Goal: Task Accomplishment & Management: Complete application form

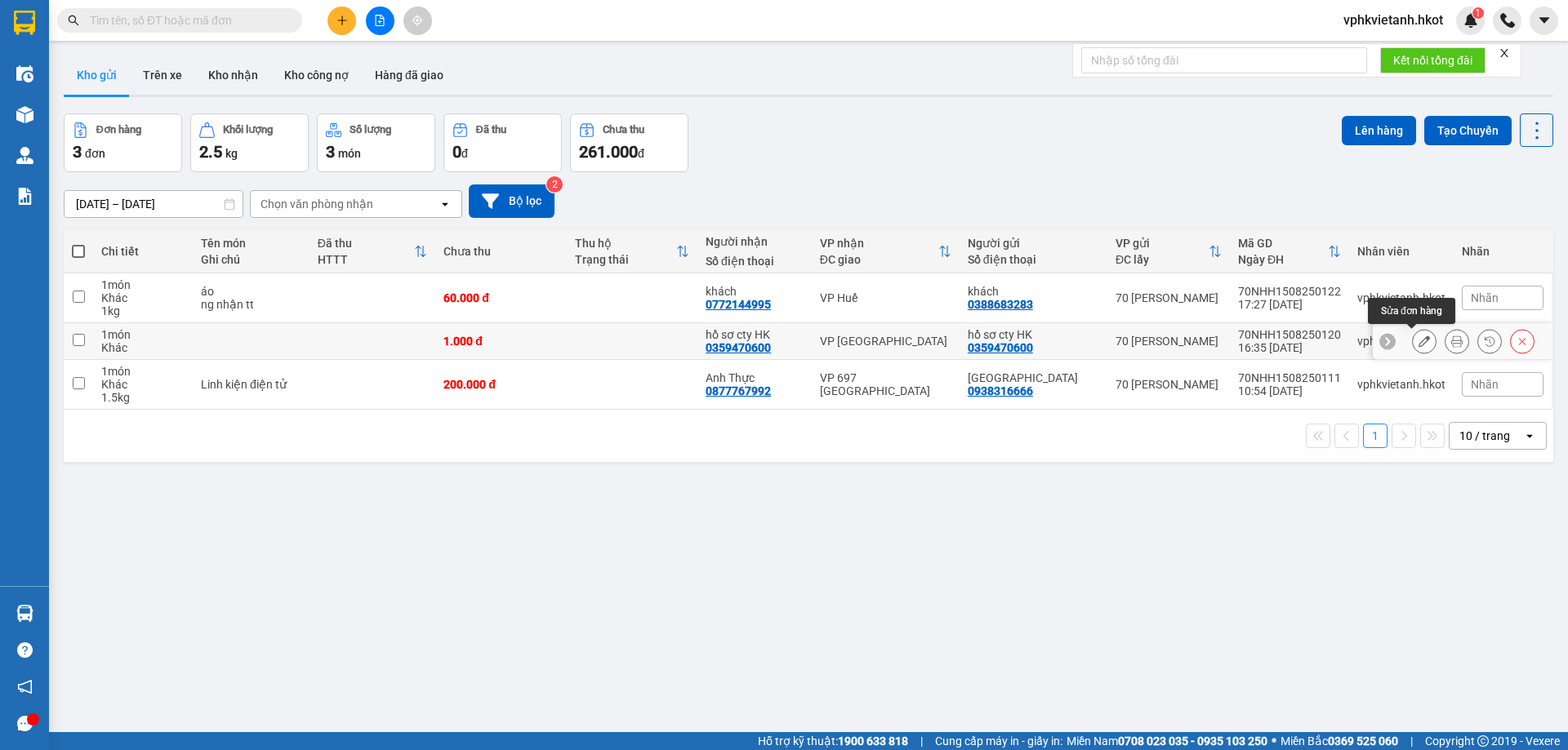
click at [1418, 340] on icon at bounding box center [1423, 341] width 11 height 11
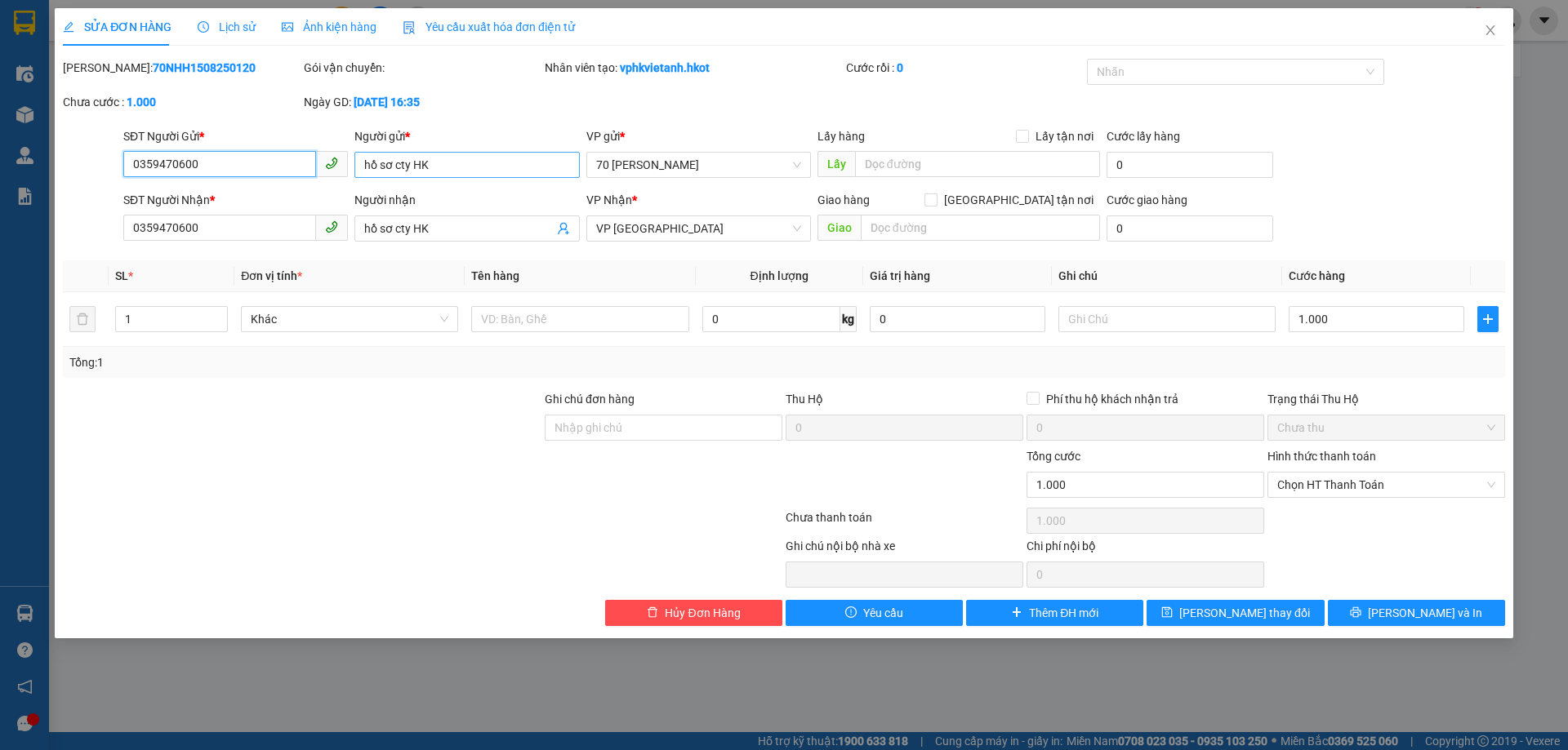
type input "0359470600"
type input "hồ sơ cty HK"
type input "0359470600"
type input "hồ sơ cty HK"
type input "1.000"
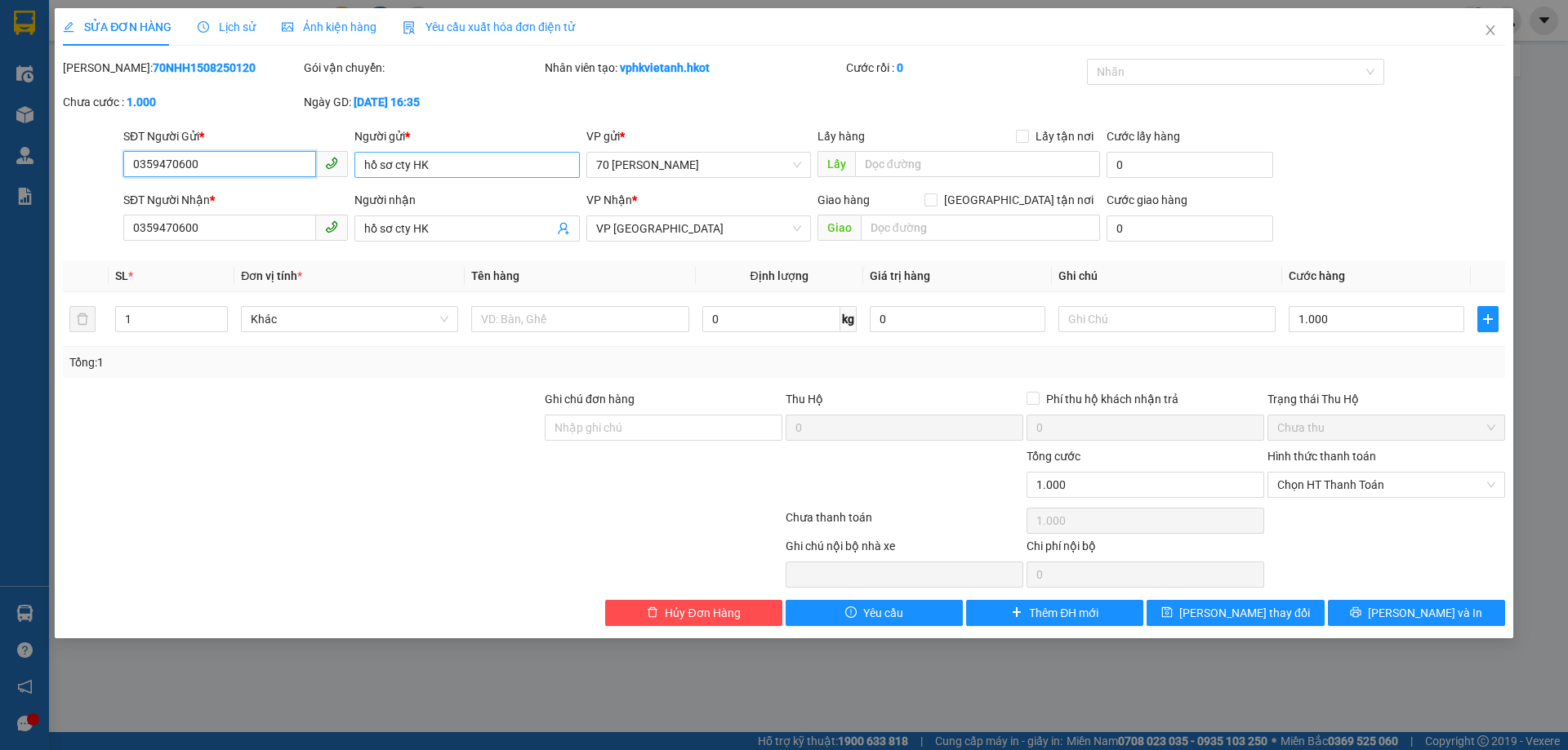
type input "1.000"
click at [244, 231] on input "0359470600" at bounding box center [219, 228] width 193 height 27
click at [243, 231] on input "0359470600" at bounding box center [219, 228] width 193 height 27
type input "0905537111"
click at [499, 224] on input "hồ sơ cty HK" at bounding box center [458, 228] width 188 height 18
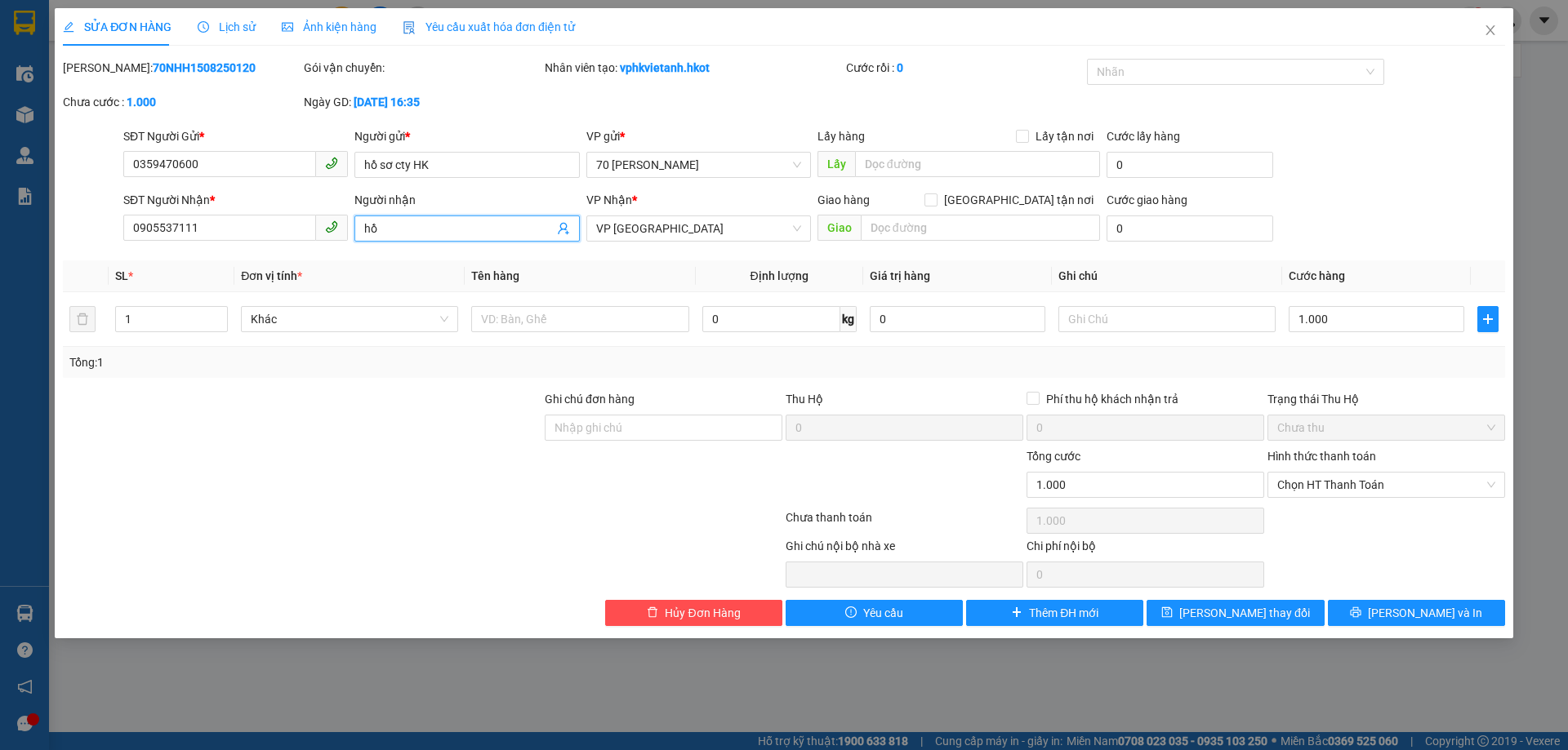
type input "h"
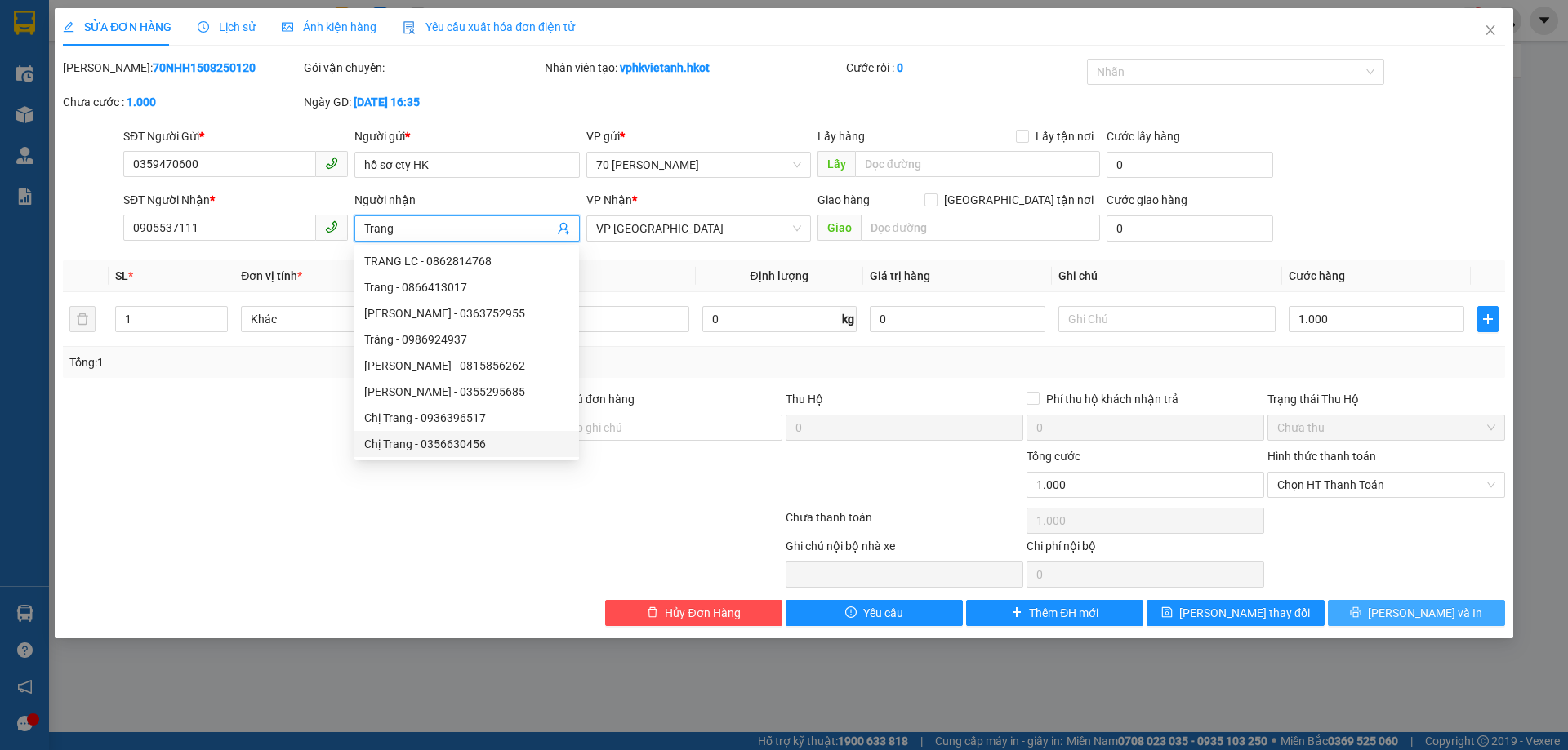
type input "Trang"
click at [1369, 611] on button "[PERSON_NAME] và In" at bounding box center [1416, 613] width 177 height 27
